Goal: Check status: Check status

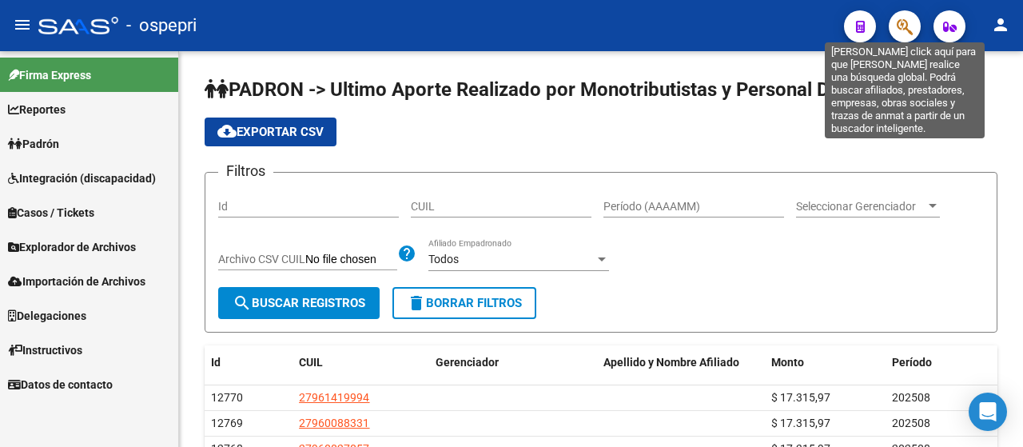
click at [900, 27] on icon "button" at bounding box center [904, 27] width 16 height 18
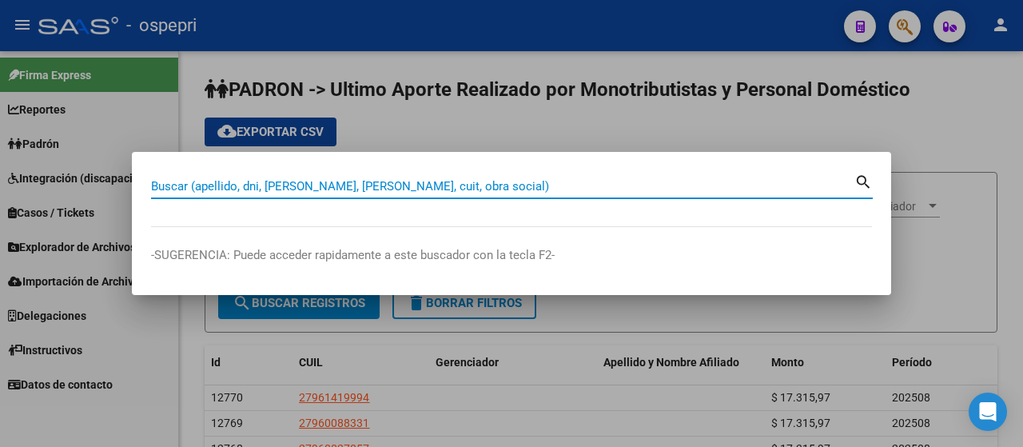
paste input "27002961"
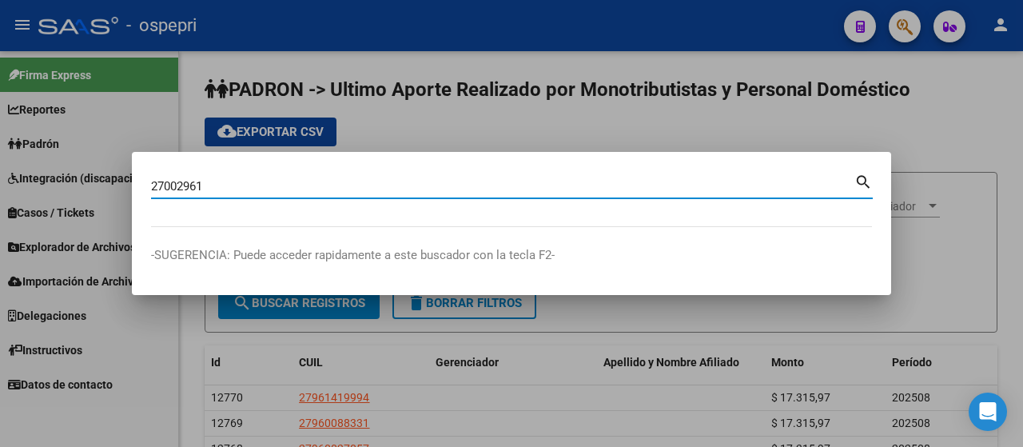
type input "27002961"
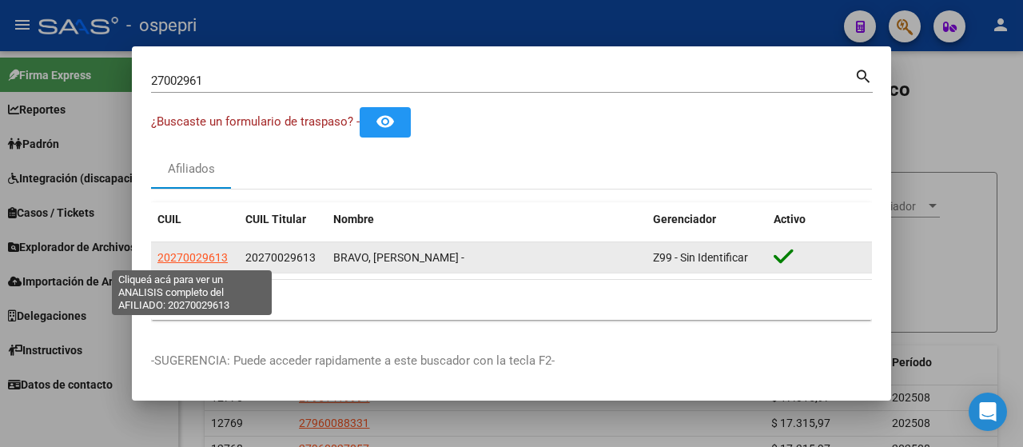
click at [190, 260] on span "20270029613" at bounding box center [192, 257] width 70 height 13
type textarea "20270029613"
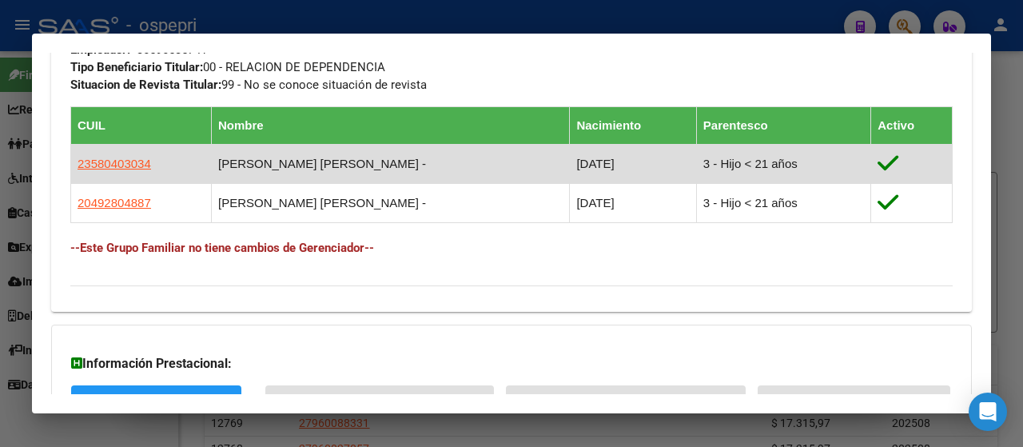
scroll to position [1047, 0]
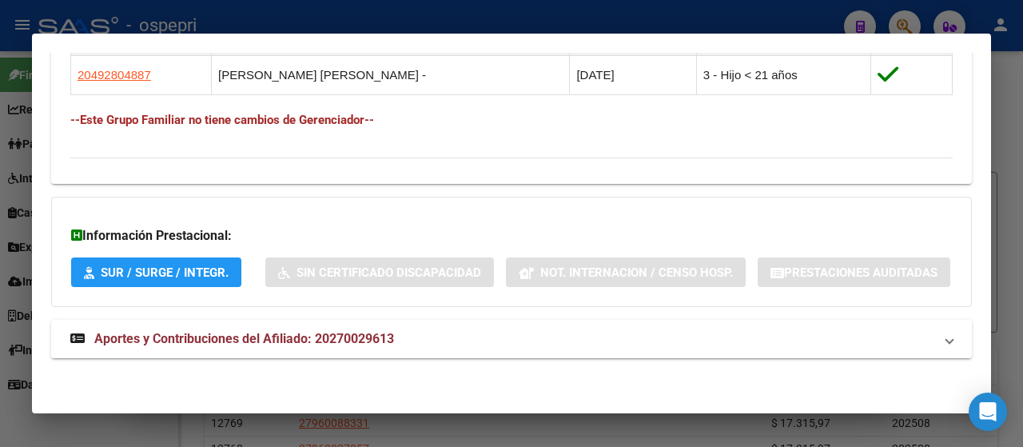
click at [280, 341] on span "Aportes y Contribuciones del Afiliado: 20270029613" at bounding box center [244, 338] width 300 height 15
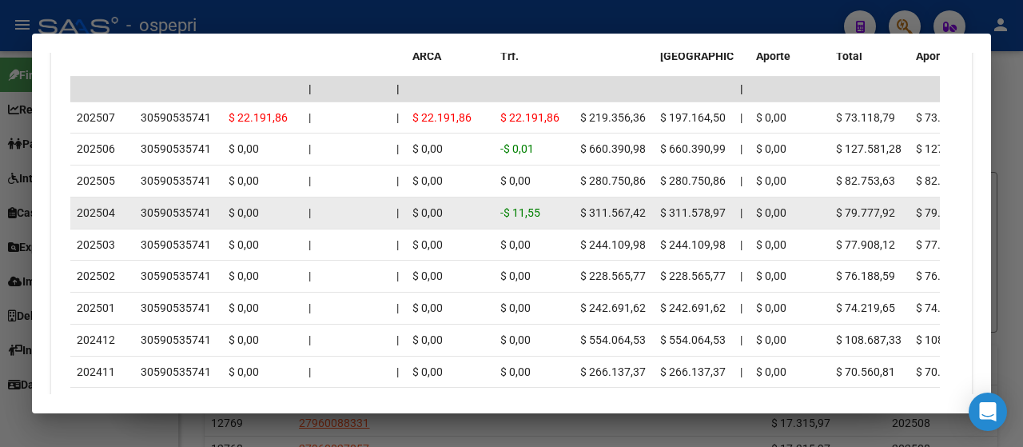
scroll to position [1620, 0]
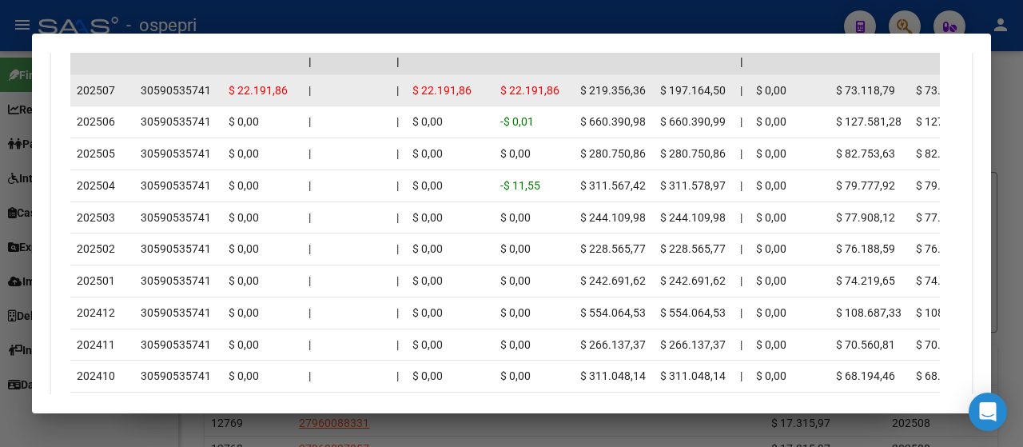
click at [171, 100] on div "30590535741" at bounding box center [176, 90] width 70 height 18
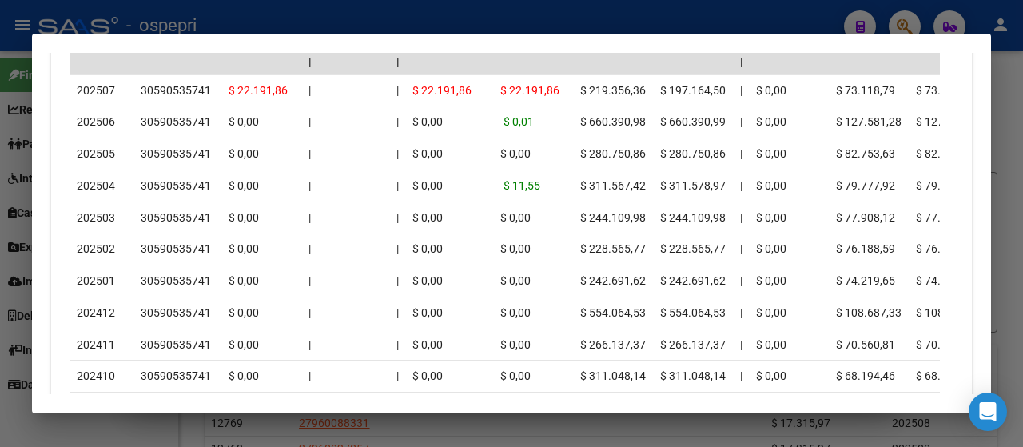
click at [668, 12] on div at bounding box center [511, 223] width 1023 height 447
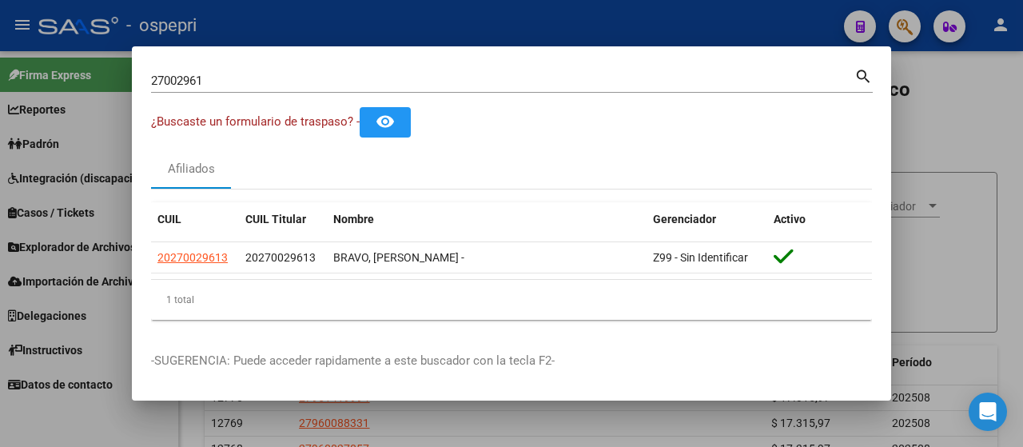
click at [667, 12] on div at bounding box center [511, 223] width 1023 height 447
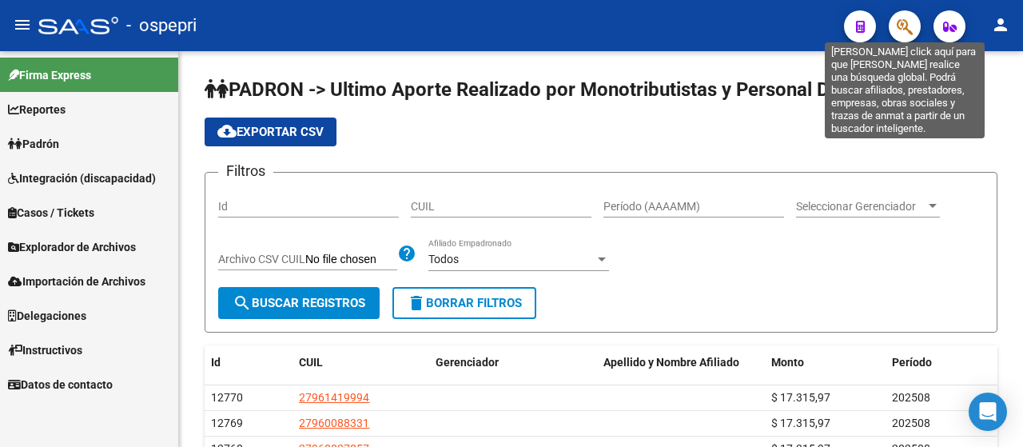
click at [906, 21] on icon "button" at bounding box center [904, 27] width 16 height 18
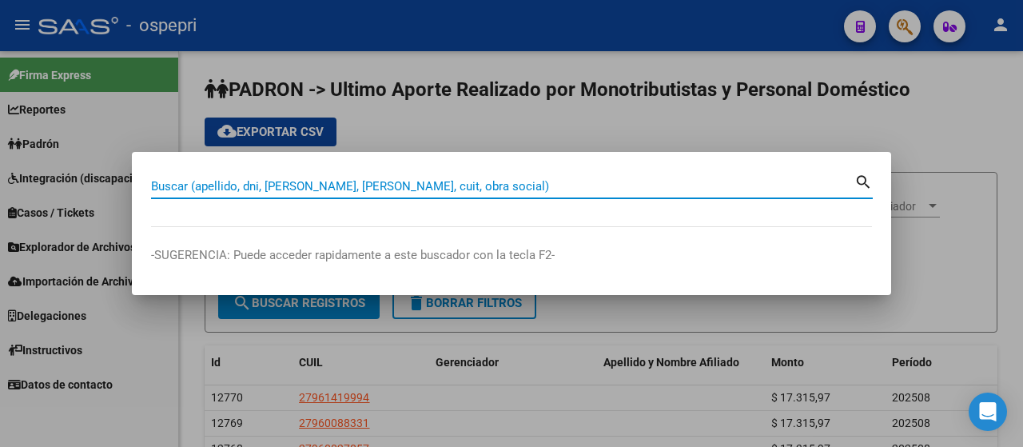
paste input "38519959"
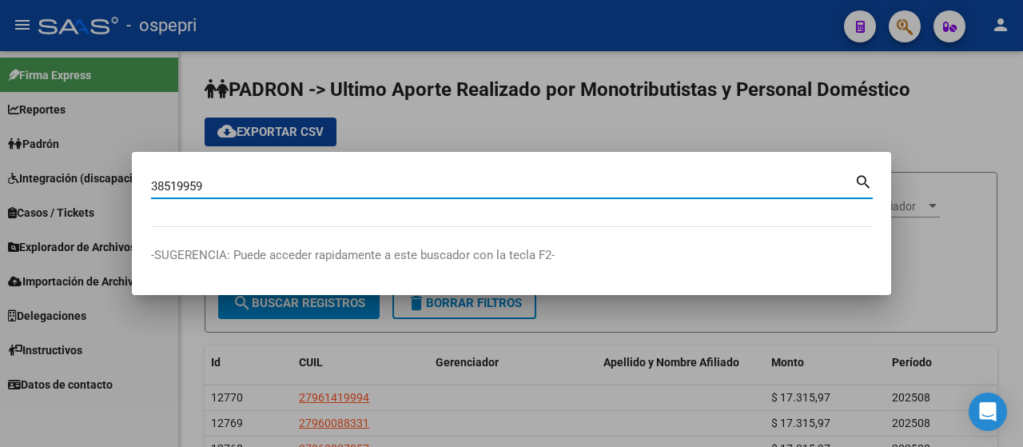
type input "38519959"
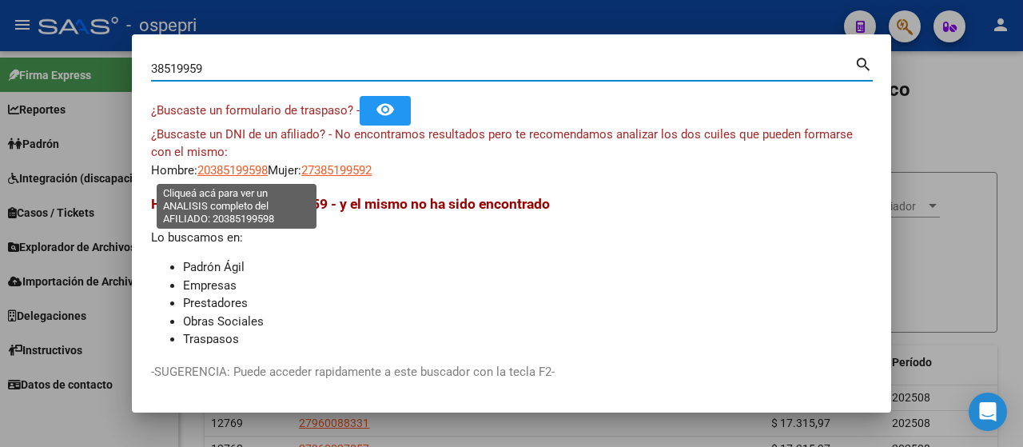
click at [247, 170] on span "20385199598" at bounding box center [232, 170] width 70 height 14
type textarea "20385199598"
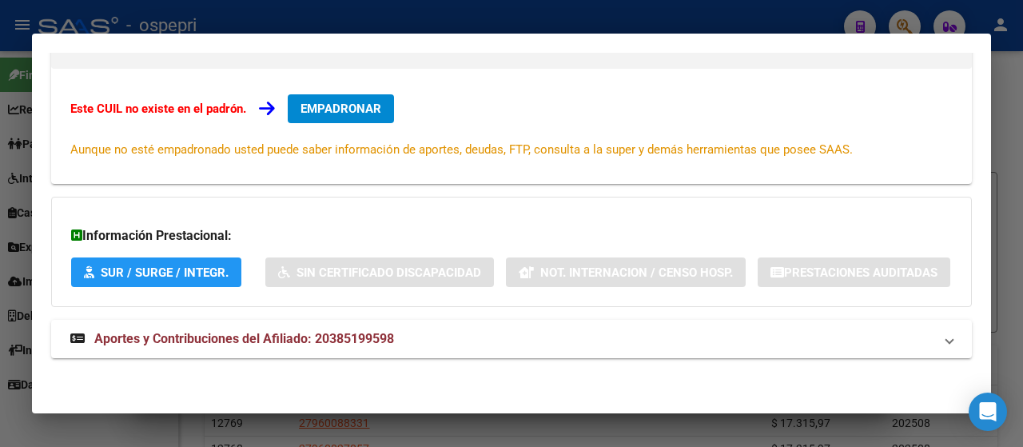
scroll to position [292, 0]
click at [322, 332] on span "Aportes y Contribuciones del Afiliado: 20385199598" at bounding box center [244, 338] width 300 height 15
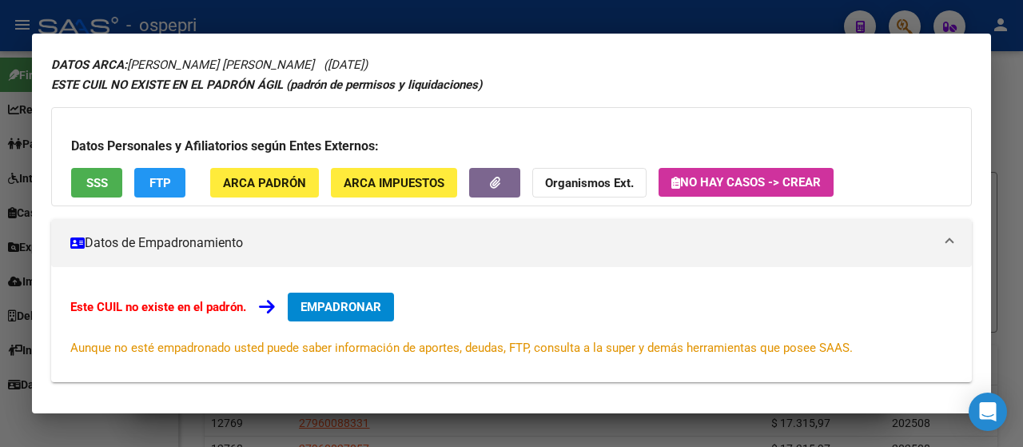
scroll to position [0, 0]
